Goal: Check status

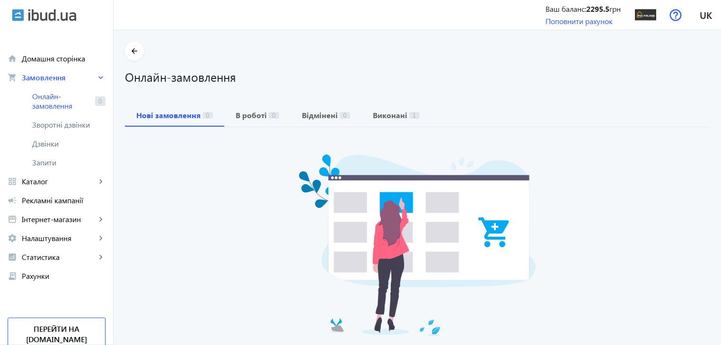
click at [149, 189] on div "Нажаль, на даний момент нових онлайн замовлень немає" at bounding box center [417, 259] width 584 height 265
